Goal: Task Accomplishment & Management: Use online tool/utility

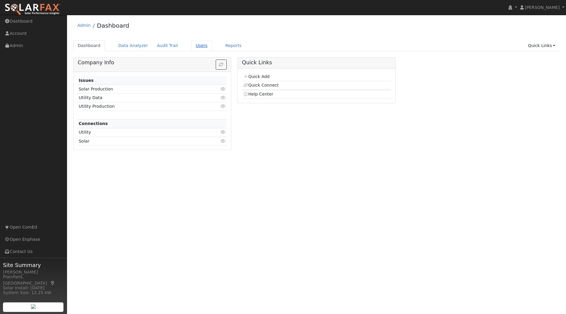
click at [191, 46] on link "Users" at bounding box center [201, 45] width 21 height 11
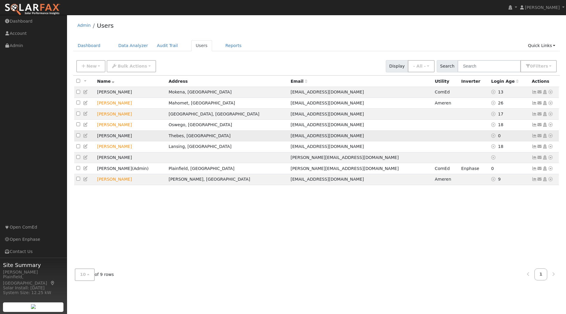
click at [550, 135] on link at bounding box center [549, 136] width 5 height 6
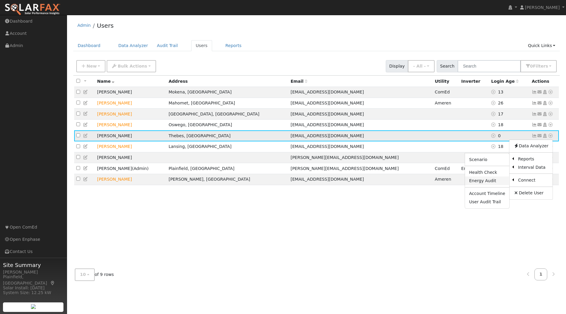
click at [490, 182] on link "Energy Audit" at bounding box center [487, 181] width 44 height 8
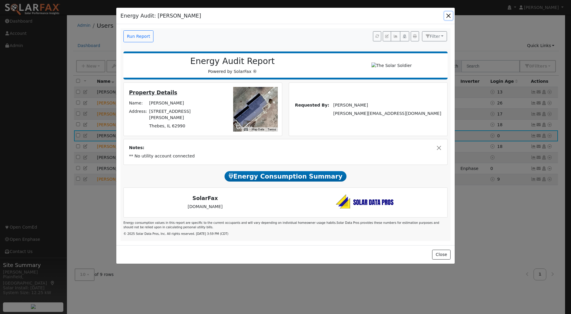
click at [448, 16] on button "button" at bounding box center [449, 16] width 8 height 8
